Goal: Task Accomplishment & Management: Use online tool/utility

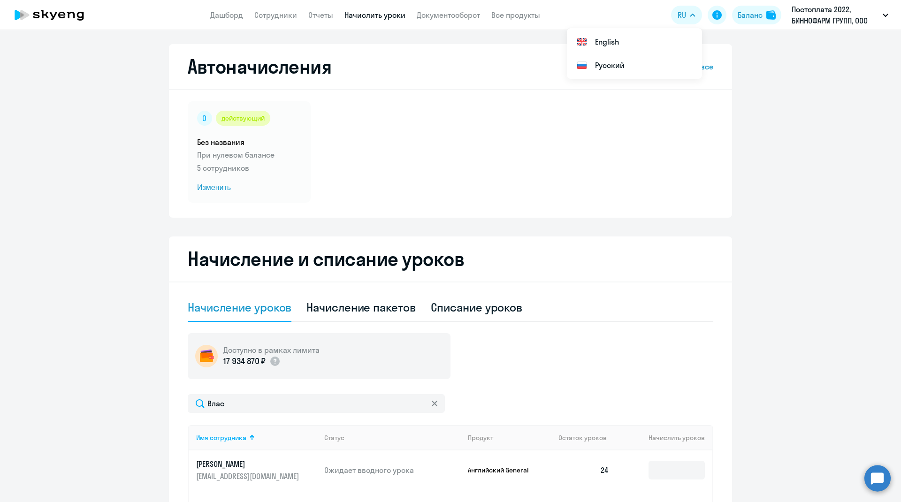
select select "10"
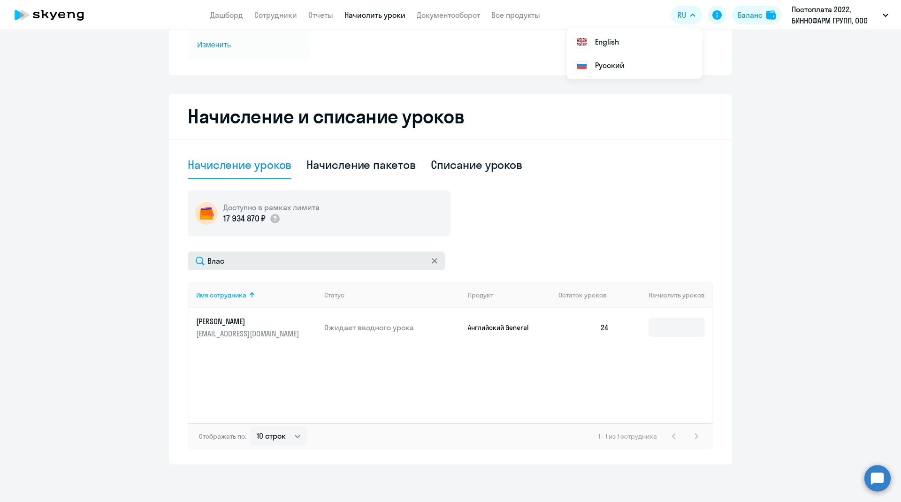
click at [230, 252] on div "Доступно в рамках лимита 17 934 870 ₽ [GEOGRAPHIC_DATA] Имя сотрудника Статус П…" at bounding box center [450, 319] width 525 height 259
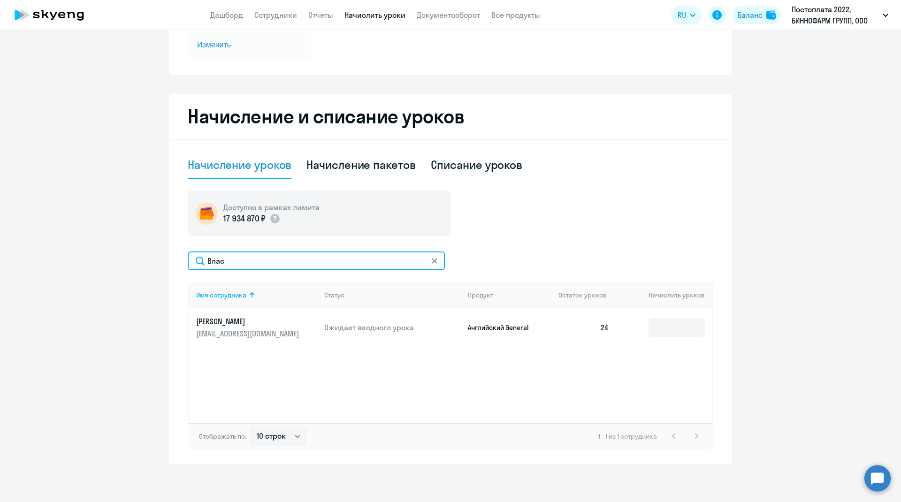
drag, startPoint x: 231, startPoint y: 258, endPoint x: 180, endPoint y: 252, distance: 51.6
click at [180, 252] on div "Начисление и списание уроков Начисление уроков Начисление пакетов Списание урок…" at bounding box center [450, 279] width 563 height 371
type input "r"
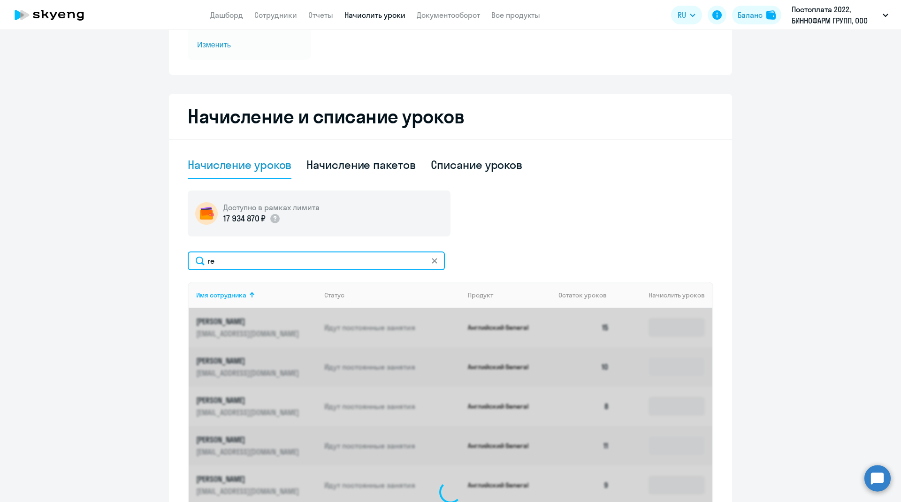
type input "r"
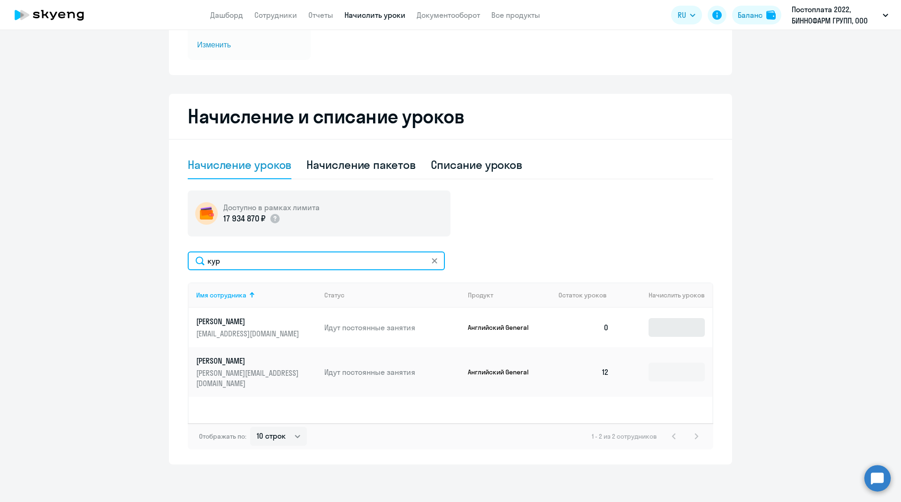
type input "кур"
click at [669, 331] on input at bounding box center [676, 327] width 56 height 19
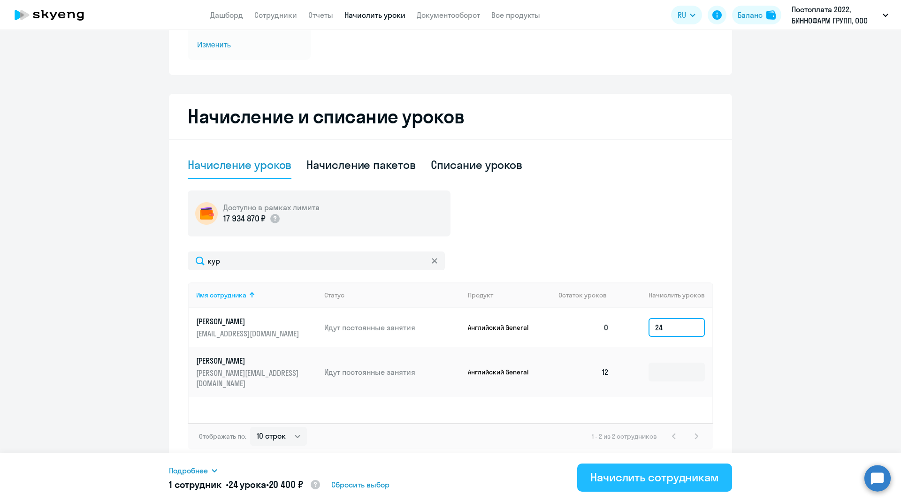
type input "24"
click at [664, 482] on div "Начислить сотрудникам" at bounding box center [654, 477] width 129 height 15
